Goal: Check status: Check status

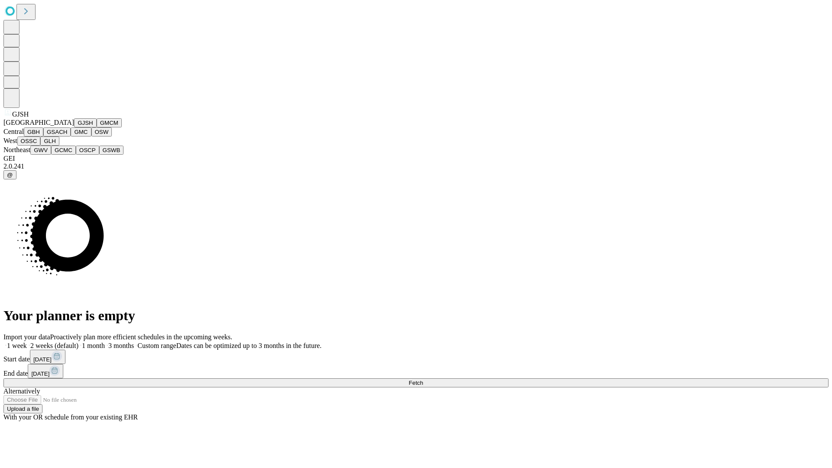
click at [74, 127] on button "GJSH" at bounding box center [85, 122] width 23 height 9
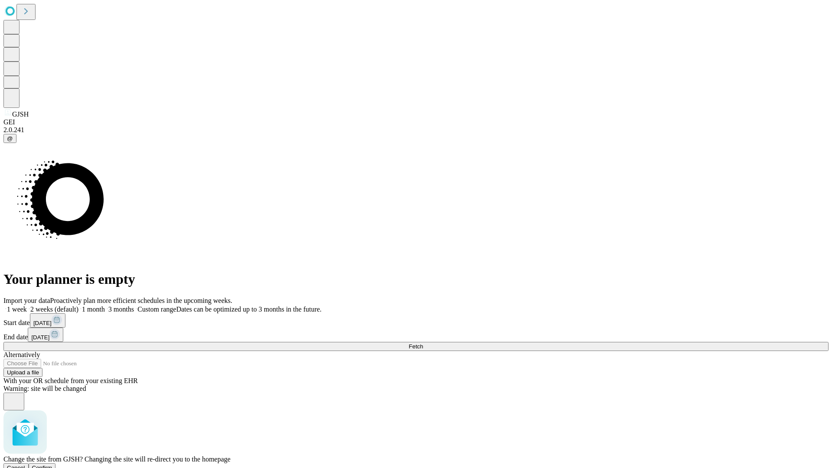
click at [52, 465] on span "Confirm" at bounding box center [42, 468] width 20 height 7
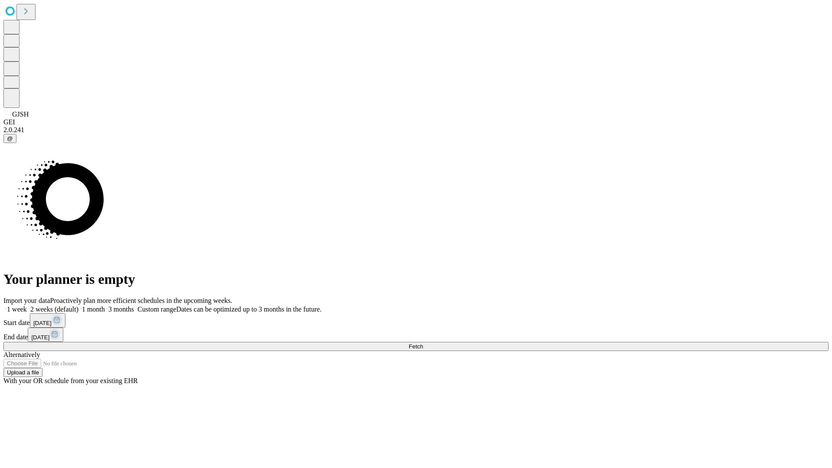
click at [105, 306] on label "1 month" at bounding box center [91, 309] width 26 height 7
click at [423, 343] on span "Fetch" at bounding box center [416, 346] width 14 height 7
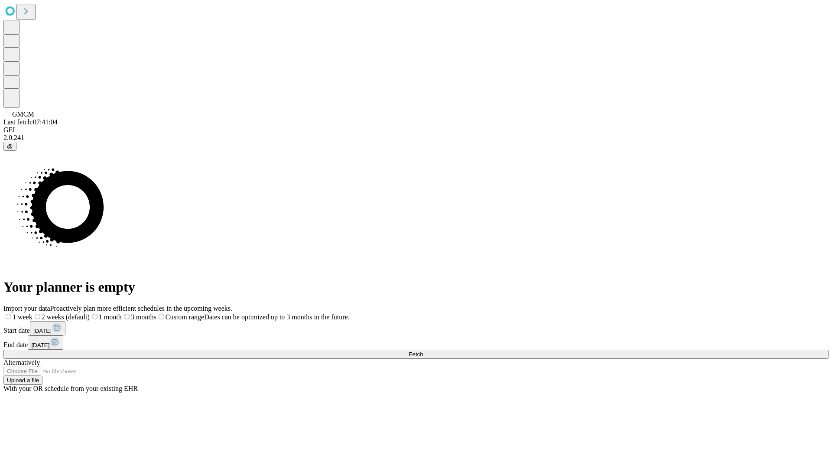
click at [122, 313] on label "1 month" at bounding box center [106, 316] width 32 height 7
click at [423, 351] on span "Fetch" at bounding box center [416, 354] width 14 height 7
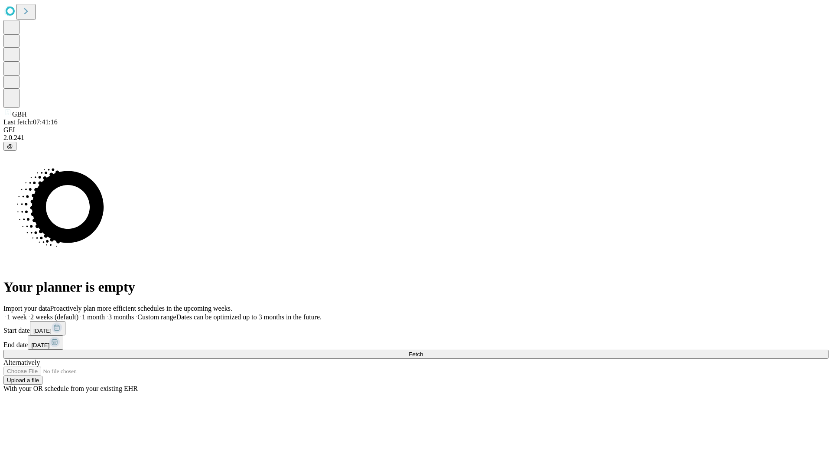
click at [105, 313] on label "1 month" at bounding box center [91, 316] width 26 height 7
click at [423, 351] on span "Fetch" at bounding box center [416, 354] width 14 height 7
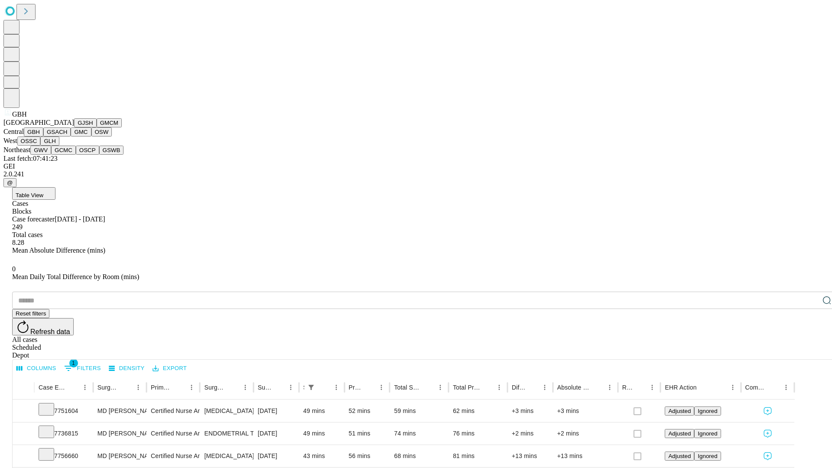
click at [67, 137] on button "GSACH" at bounding box center [56, 131] width 27 height 9
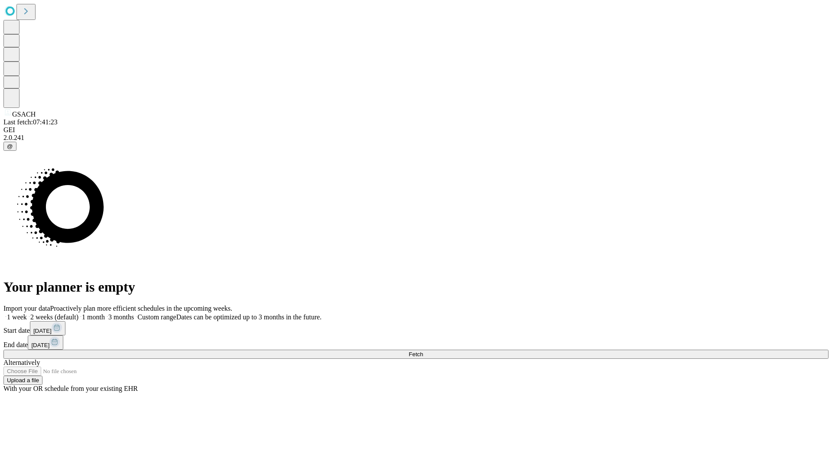
click at [105, 313] on label "1 month" at bounding box center [91, 316] width 26 height 7
click at [423, 351] on span "Fetch" at bounding box center [416, 354] width 14 height 7
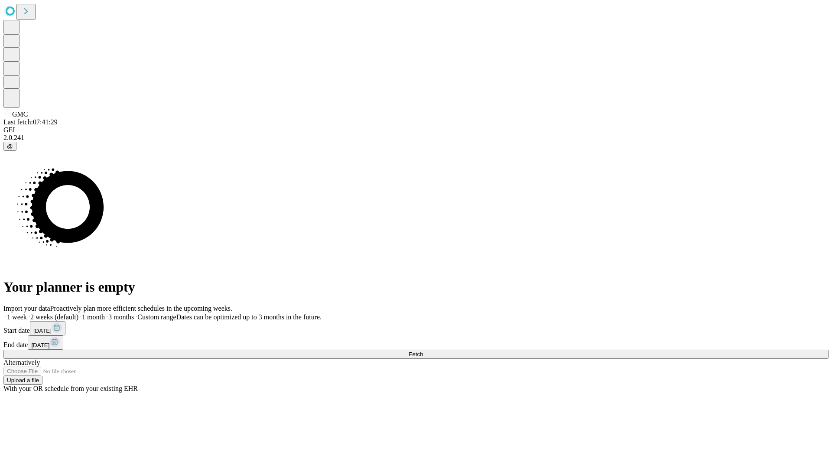
click at [105, 313] on label "1 month" at bounding box center [91, 316] width 26 height 7
click at [423, 351] on span "Fetch" at bounding box center [416, 354] width 14 height 7
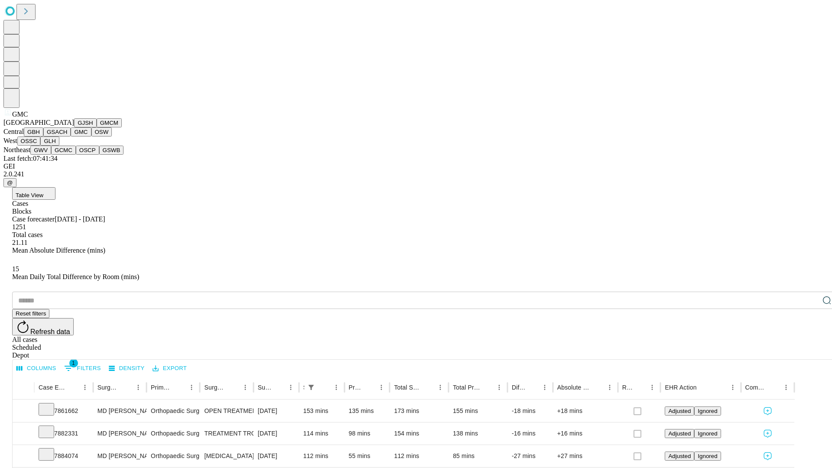
click at [91, 137] on button "OSW" at bounding box center [101, 131] width 21 height 9
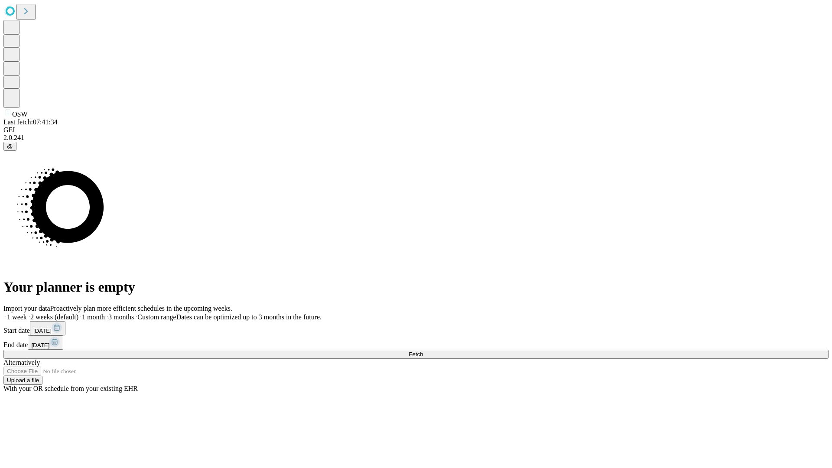
click at [105, 313] on label "1 month" at bounding box center [91, 316] width 26 height 7
click at [423, 351] on span "Fetch" at bounding box center [416, 354] width 14 height 7
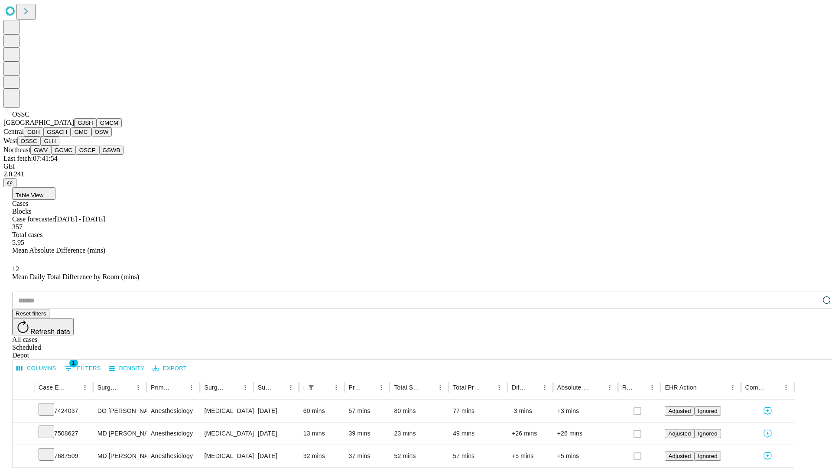
click at [59, 146] on button "GLH" at bounding box center [49, 141] width 19 height 9
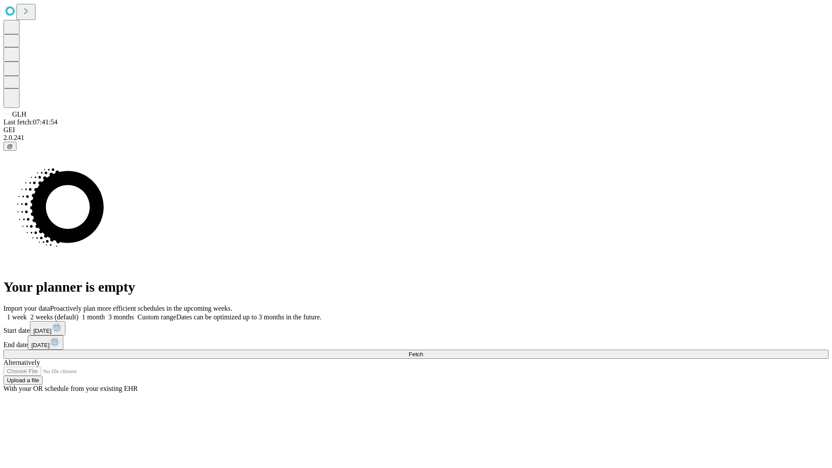
click at [423, 351] on span "Fetch" at bounding box center [416, 354] width 14 height 7
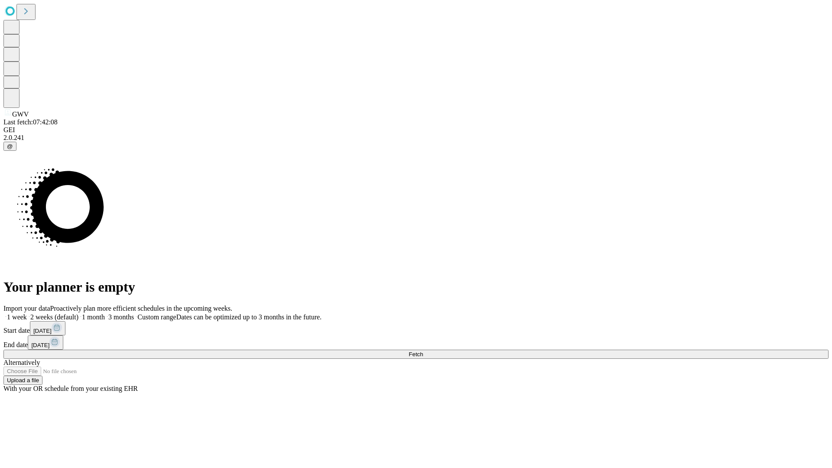
click at [423, 351] on span "Fetch" at bounding box center [416, 354] width 14 height 7
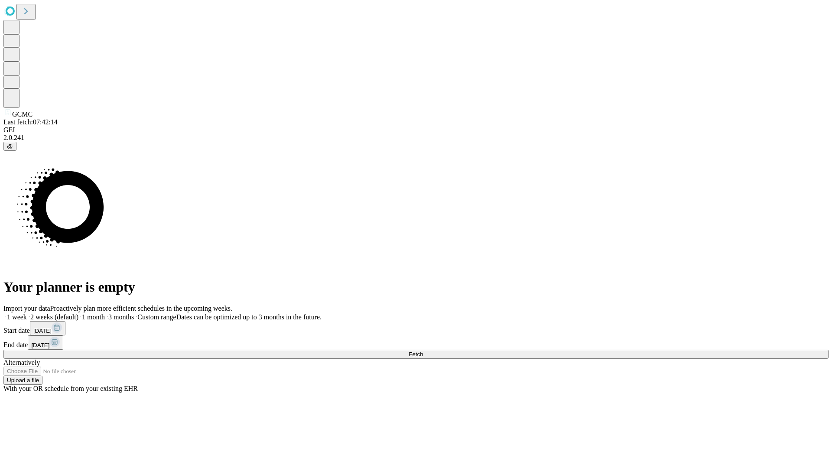
click at [105, 313] on label "1 month" at bounding box center [91, 316] width 26 height 7
click at [423, 351] on span "Fetch" at bounding box center [416, 354] width 14 height 7
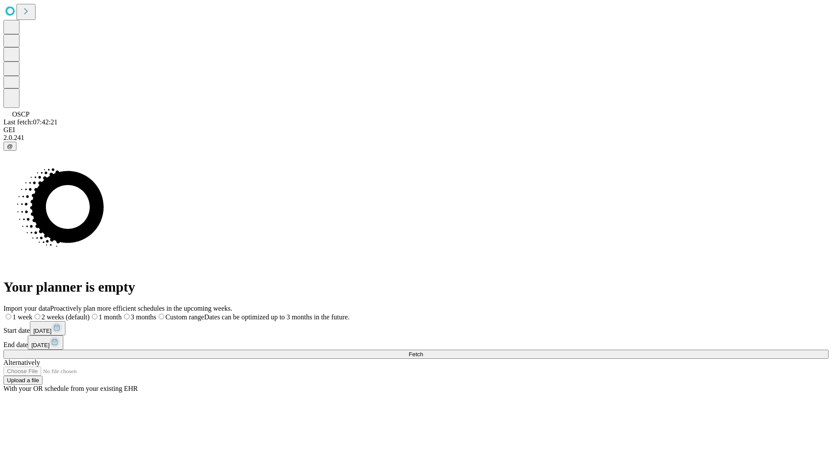
click at [122, 313] on label "1 month" at bounding box center [106, 316] width 32 height 7
click at [423, 351] on span "Fetch" at bounding box center [416, 354] width 14 height 7
